Goal: Information Seeking & Learning: Learn about a topic

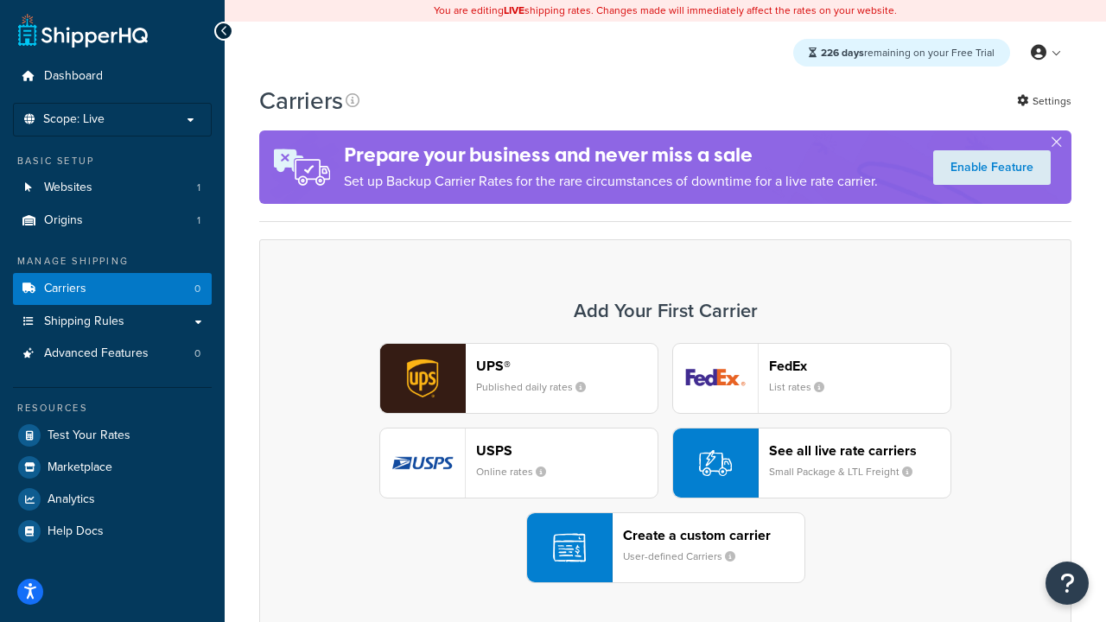
click at [666, 463] on div "UPS® Published daily rates FedEx List rates USPS Online rates See all live rate…" at bounding box center [665, 463] width 776 height 240
click at [860, 366] on header "FedEx" at bounding box center [860, 366] width 182 height 16
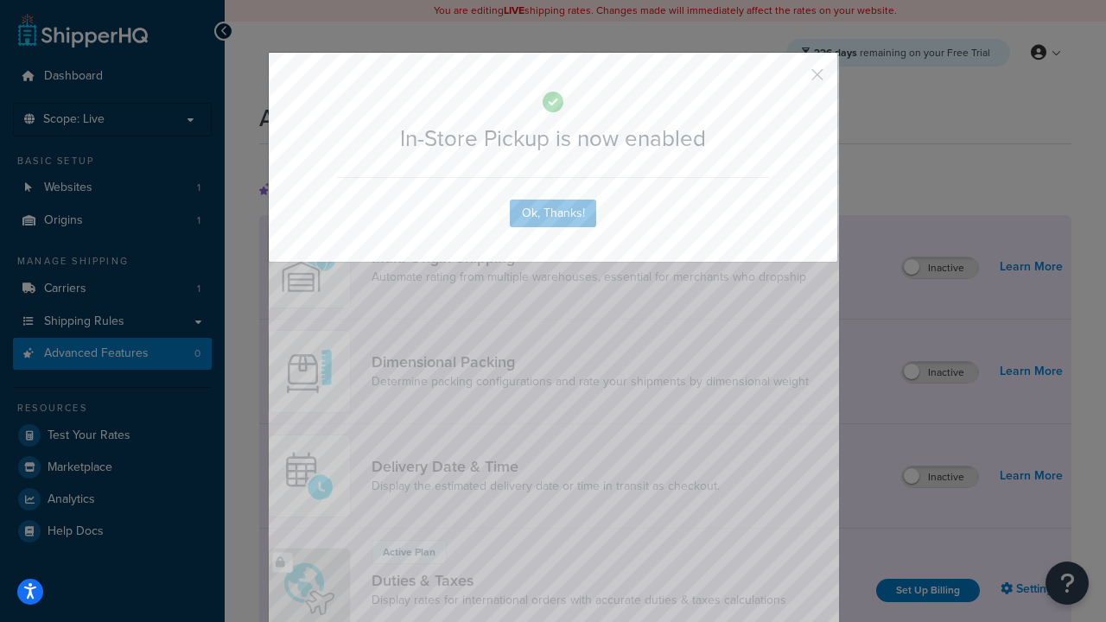
scroll to position [560, 0]
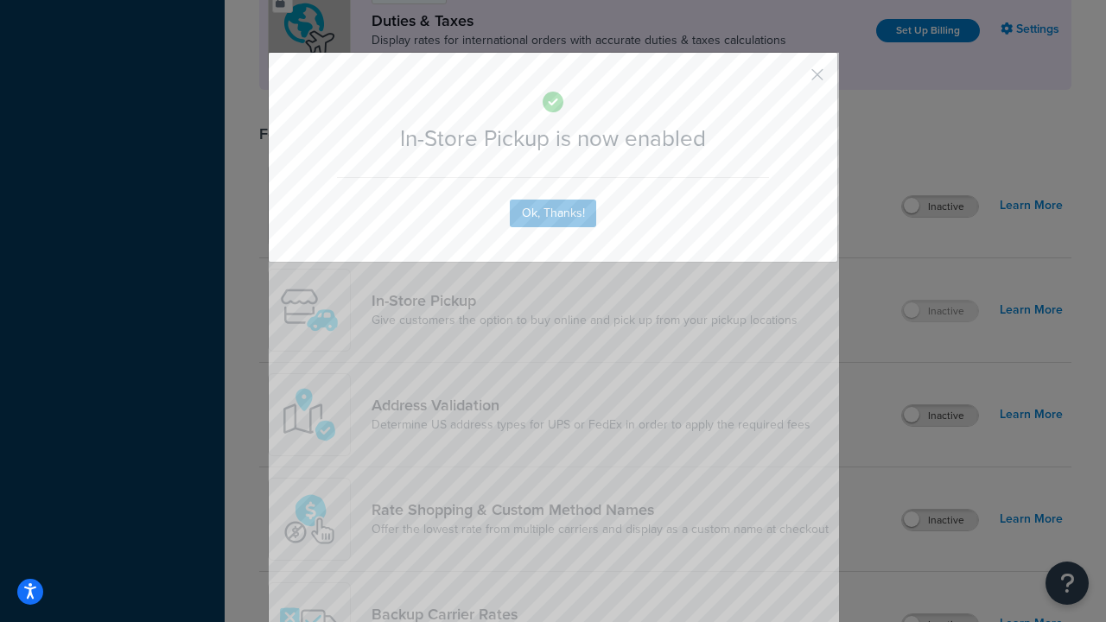
click at [792, 80] on button "button" at bounding box center [792, 81] width 4 height 4
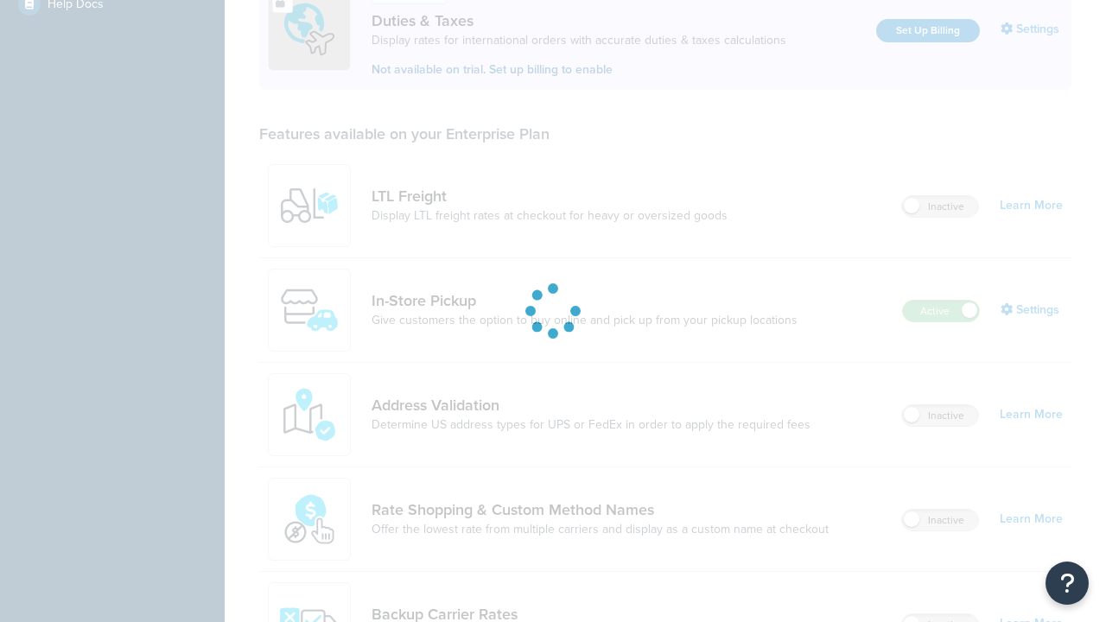
scroll to position [527, 0]
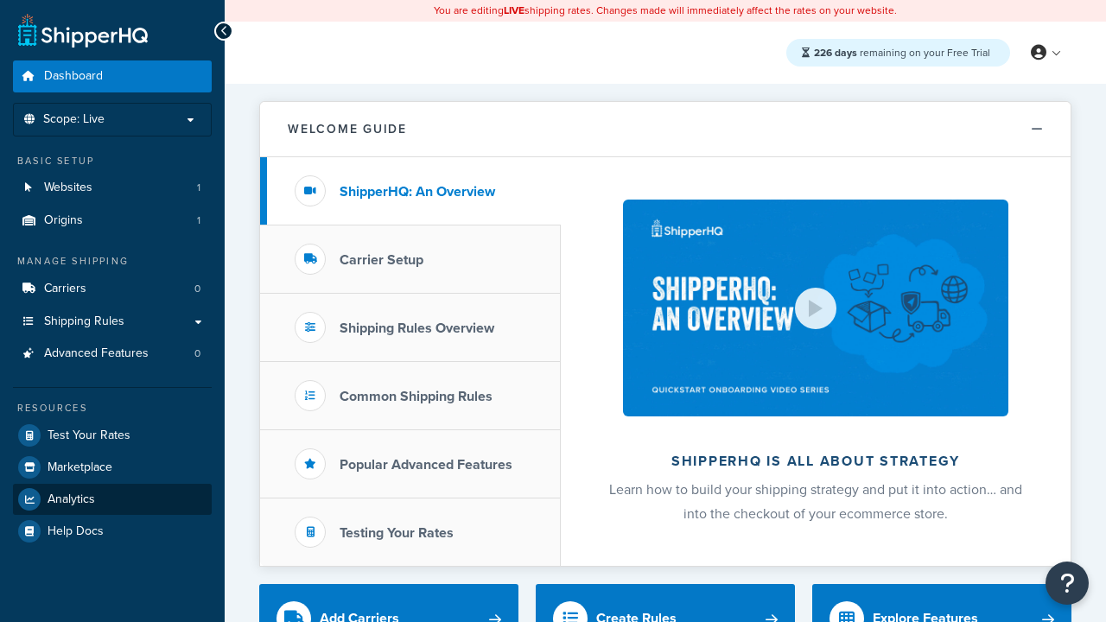
click at [71, 499] on span "Analytics" at bounding box center [72, 500] width 48 height 15
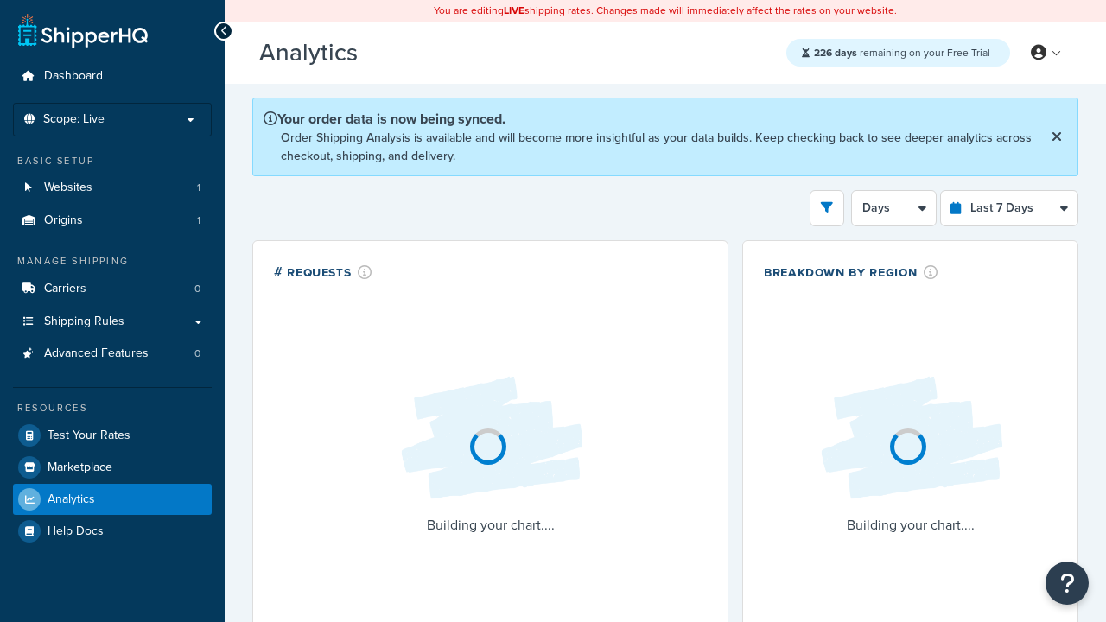
select select "last_7_days"
click at [827, 207] on icon "open filter drawer" at bounding box center [827, 207] width 12 height 12
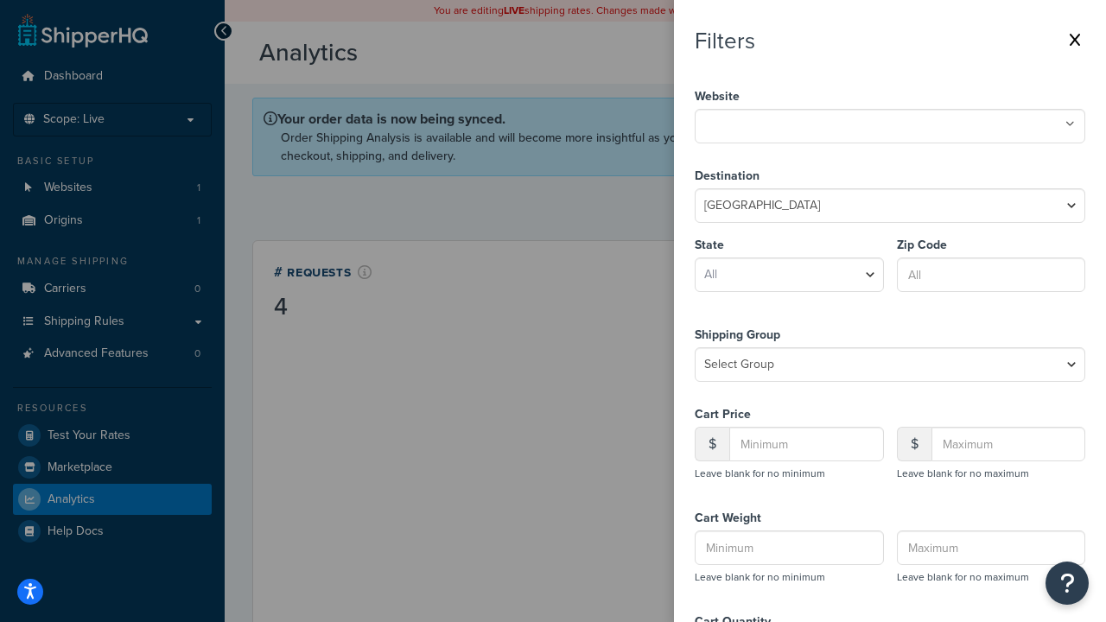
click at [1070, 124] on icon at bounding box center [1071, 124] width 10 height 10
select select "CA"
type input "92612"
type input "20"
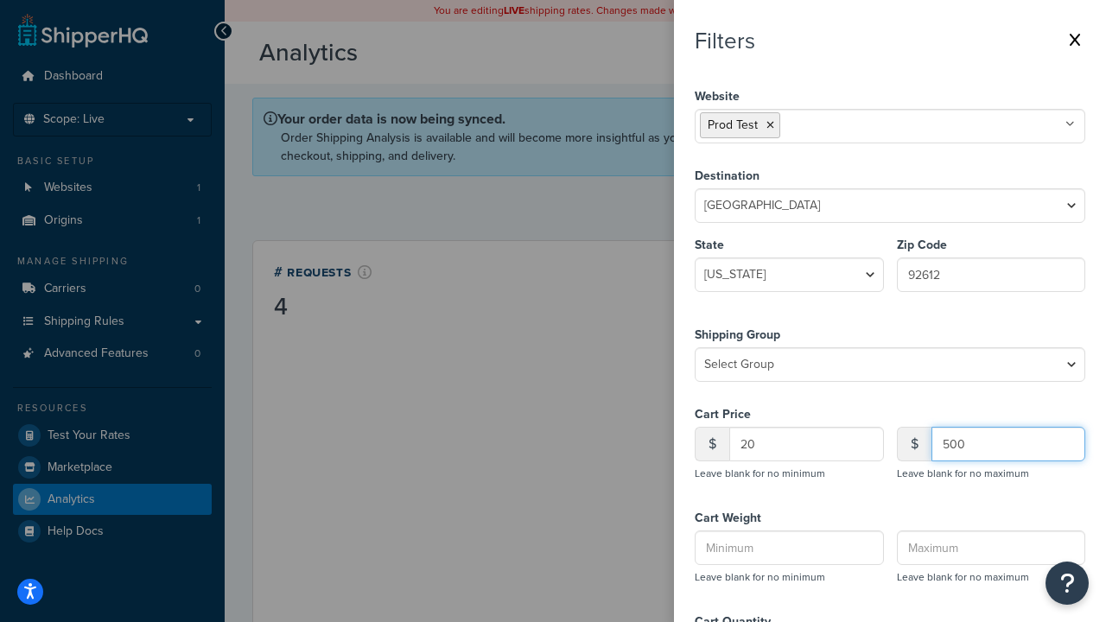
type input "500"
type input "1"
type input "20"
type input "5"
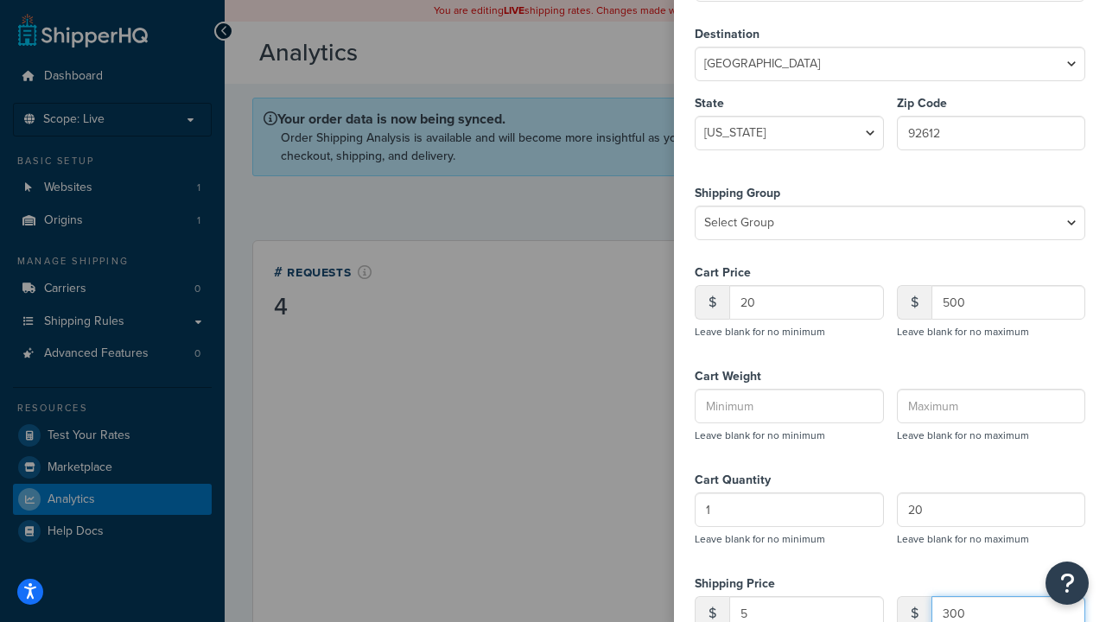
type input "300"
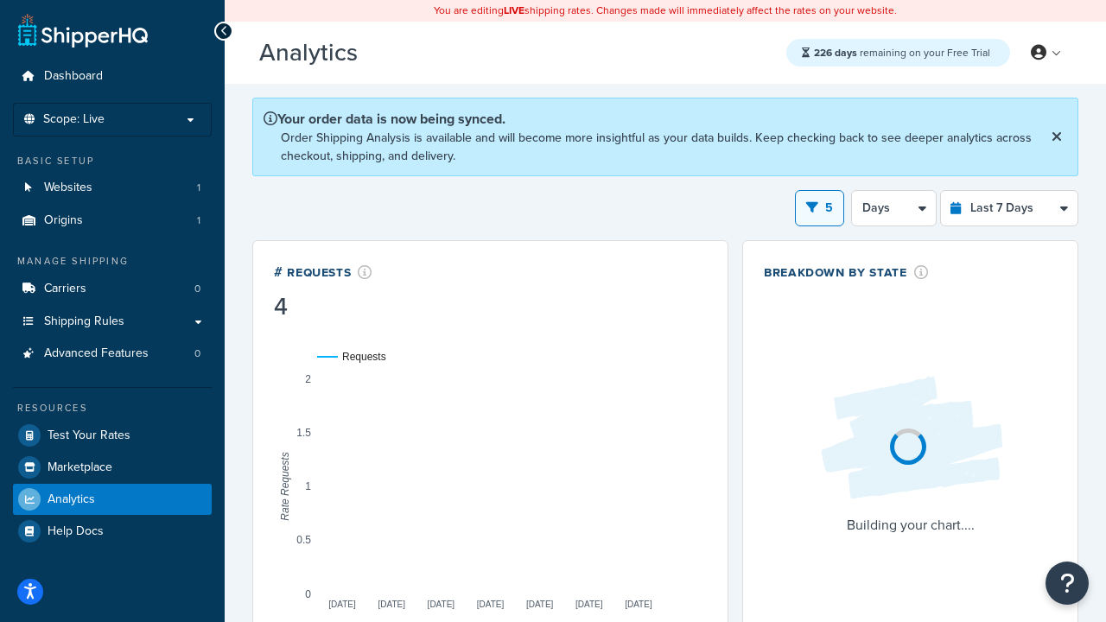
scroll to position [268, 0]
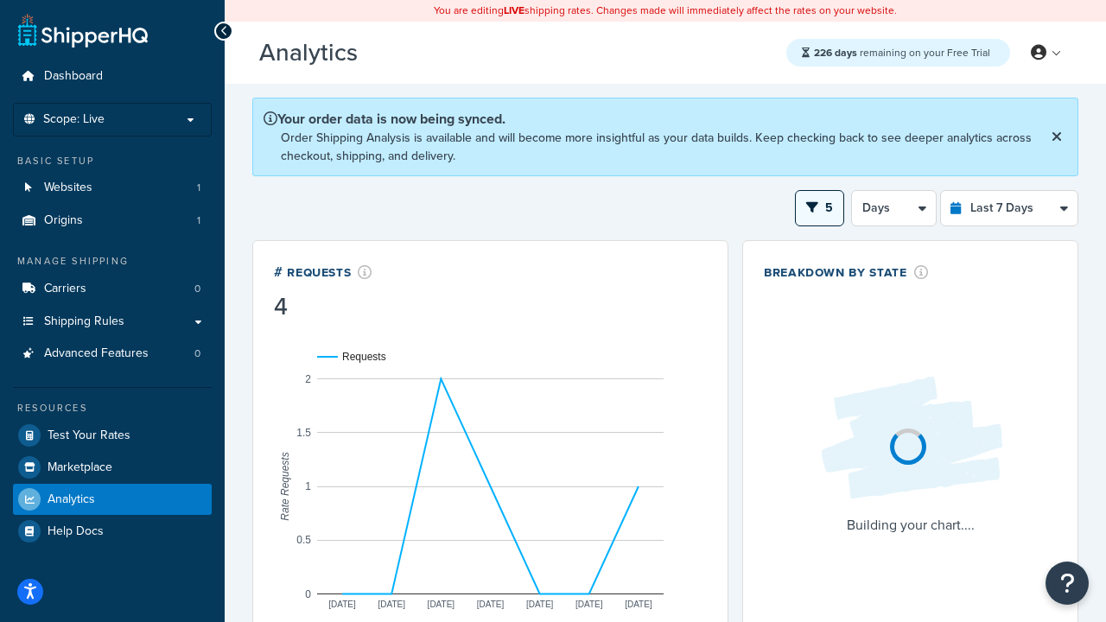
click at [820, 190] on button "5" at bounding box center [819, 208] width 49 height 36
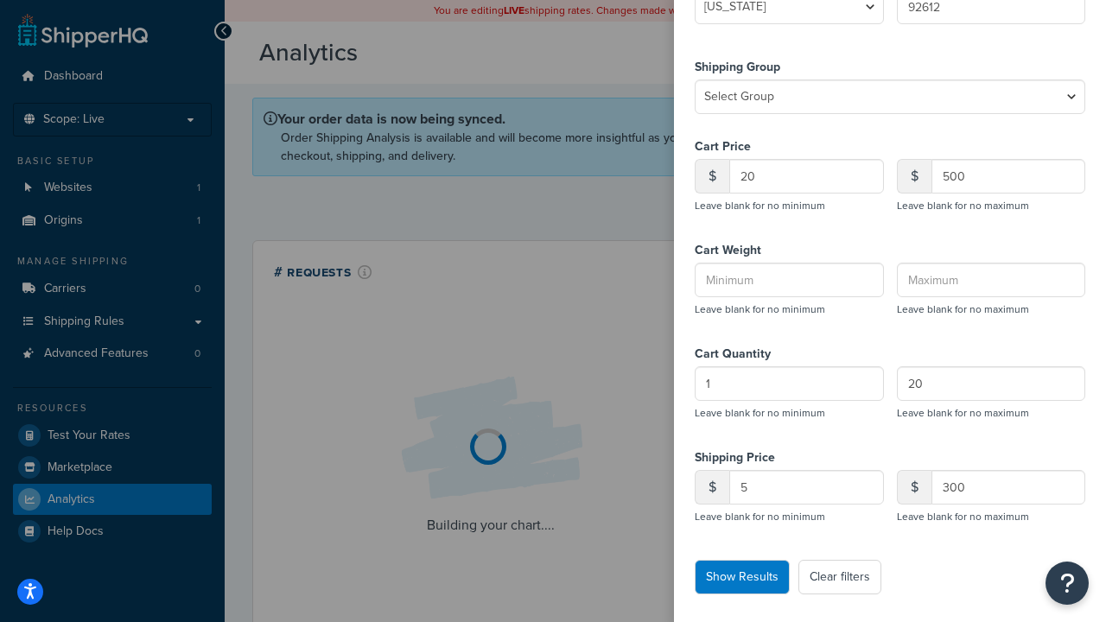
scroll to position [189, 0]
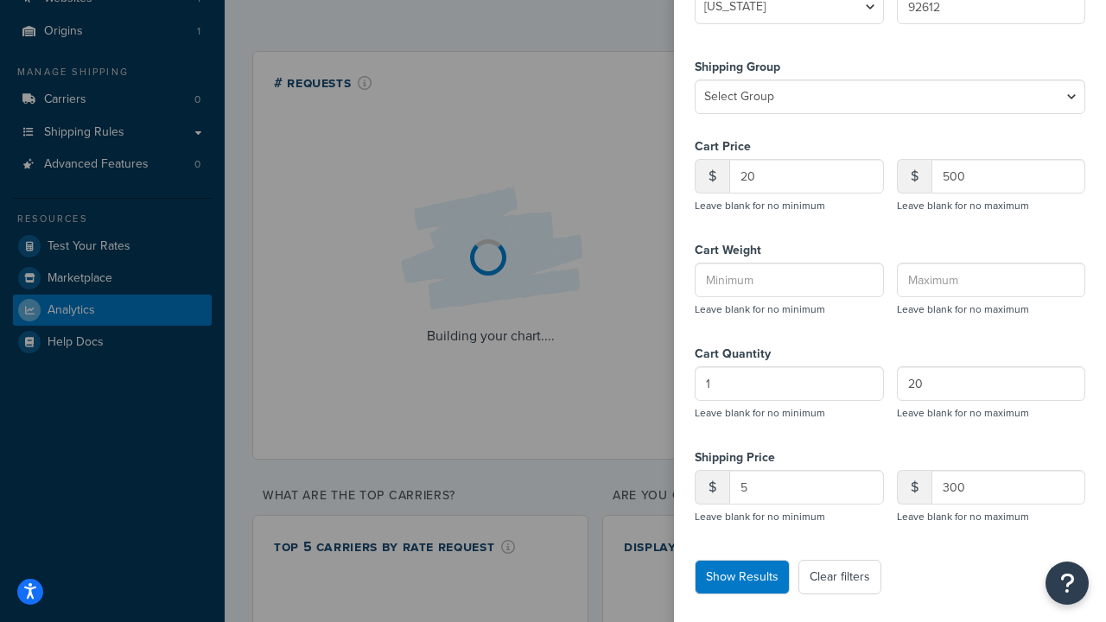
click at [838, 595] on button "Clear filters" at bounding box center [840, 577] width 83 height 35
select select
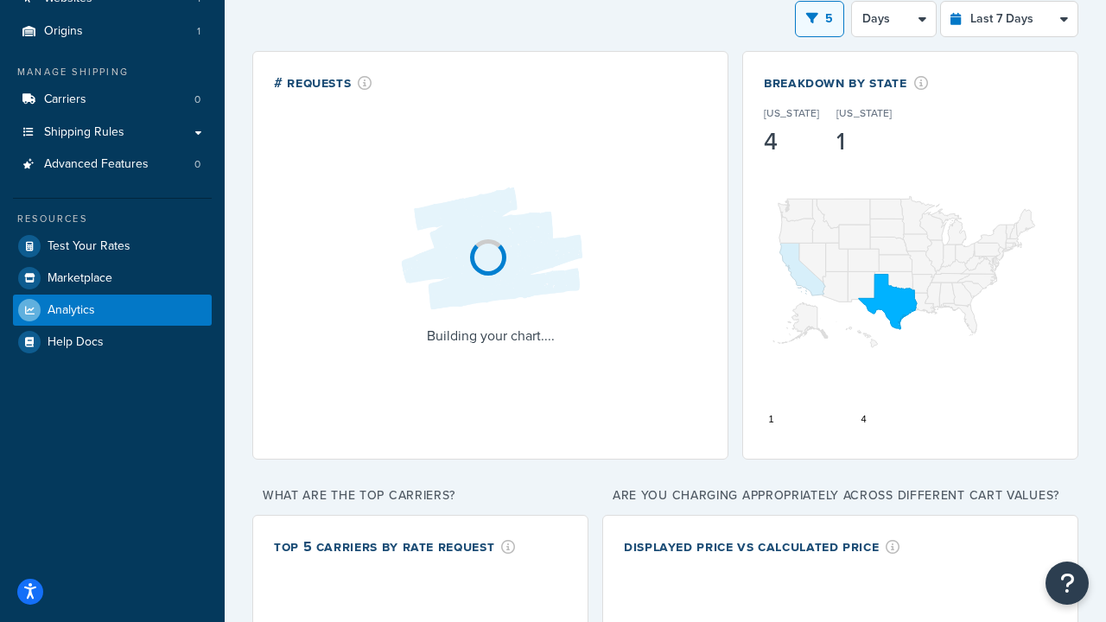
scroll to position [0, 0]
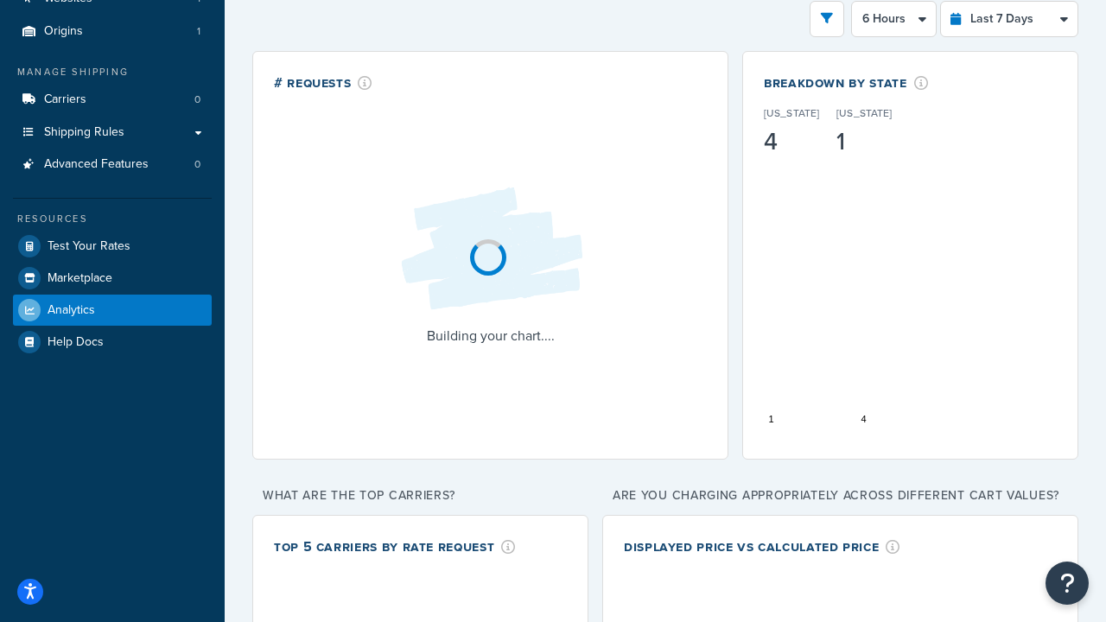
select select "1d"
select select "last_year"
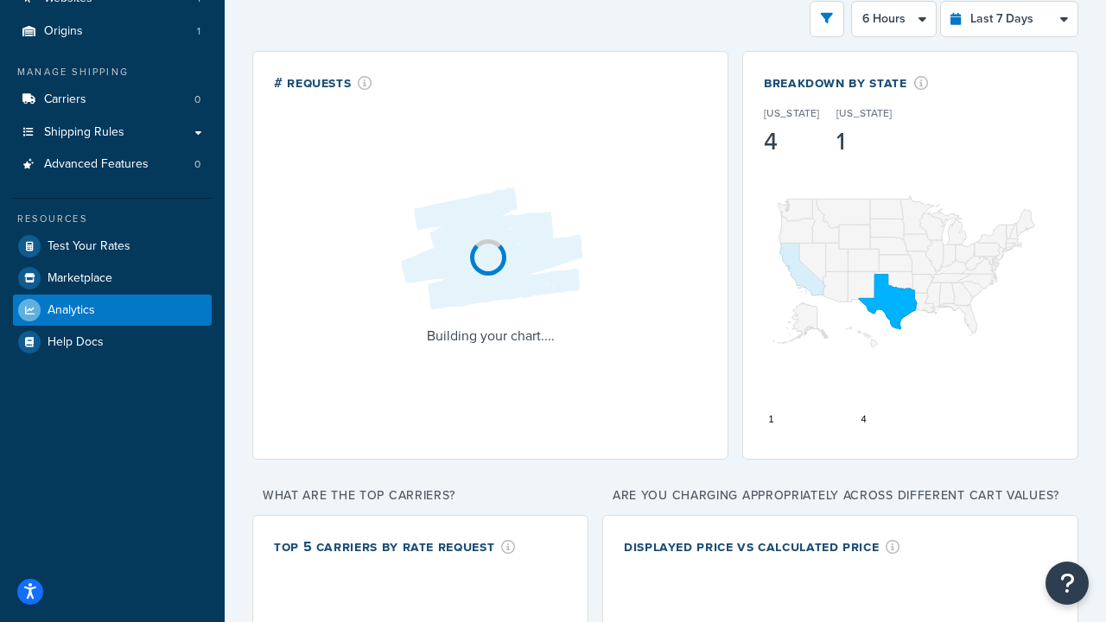
select select "1M"
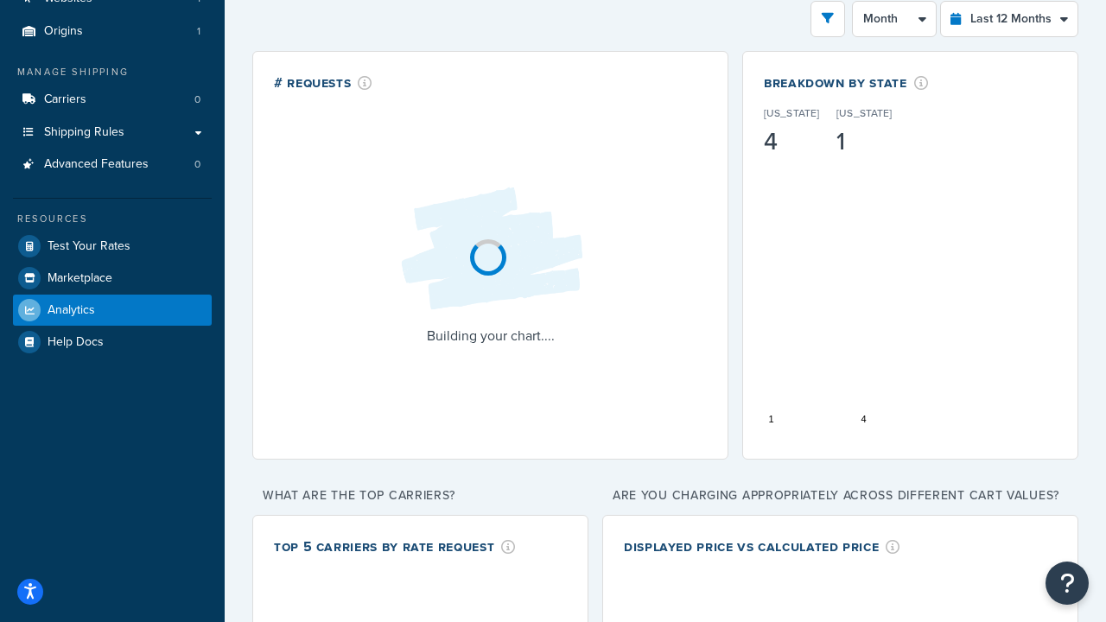
select select "last_7_days"
select select "1d"
